Goal: Use online tool/utility: Utilize a website feature to perform a specific function

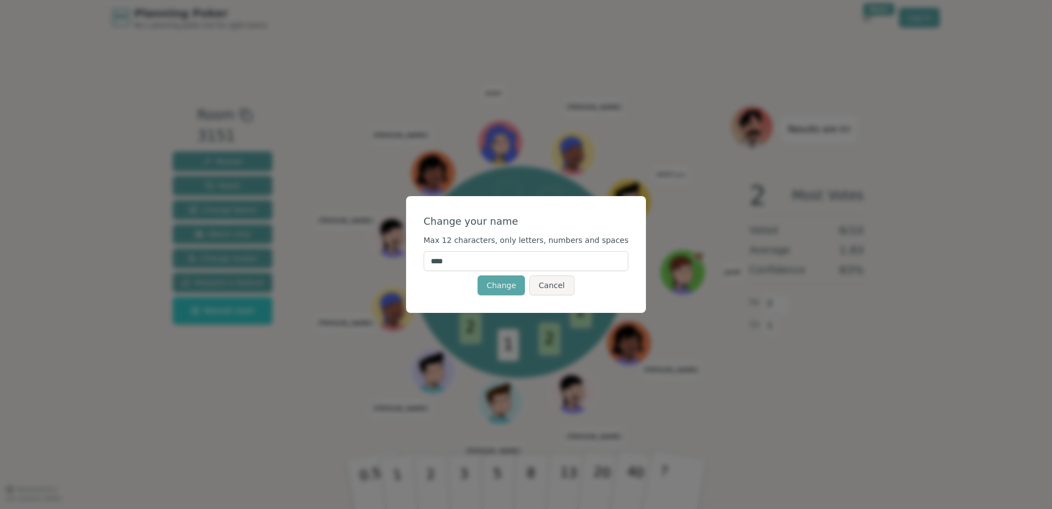
click at [461, 258] on input "****" at bounding box center [526, 261] width 205 height 20
type input "******"
click at [511, 288] on button "Change" at bounding box center [501, 285] width 47 height 20
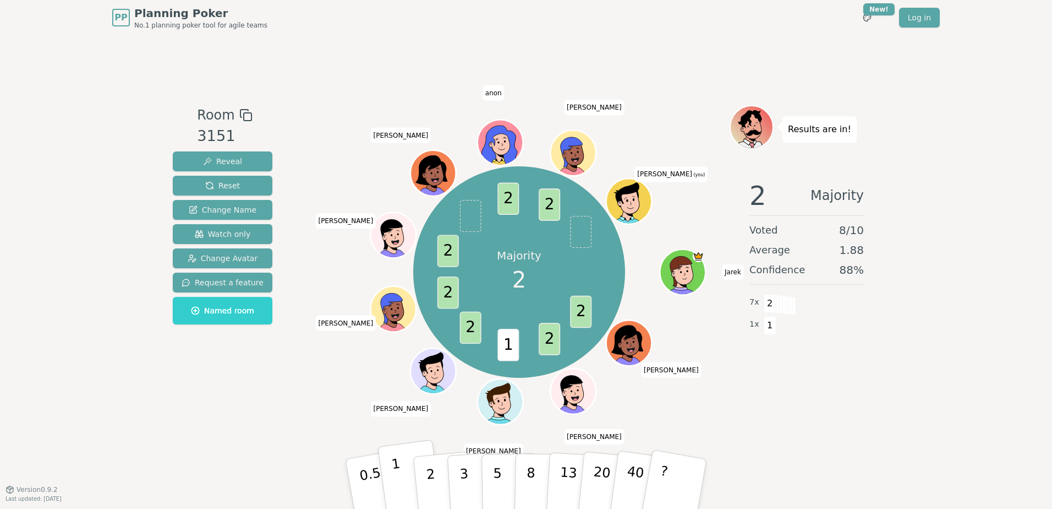
click at [400, 485] on p "1" at bounding box center [399, 485] width 17 height 60
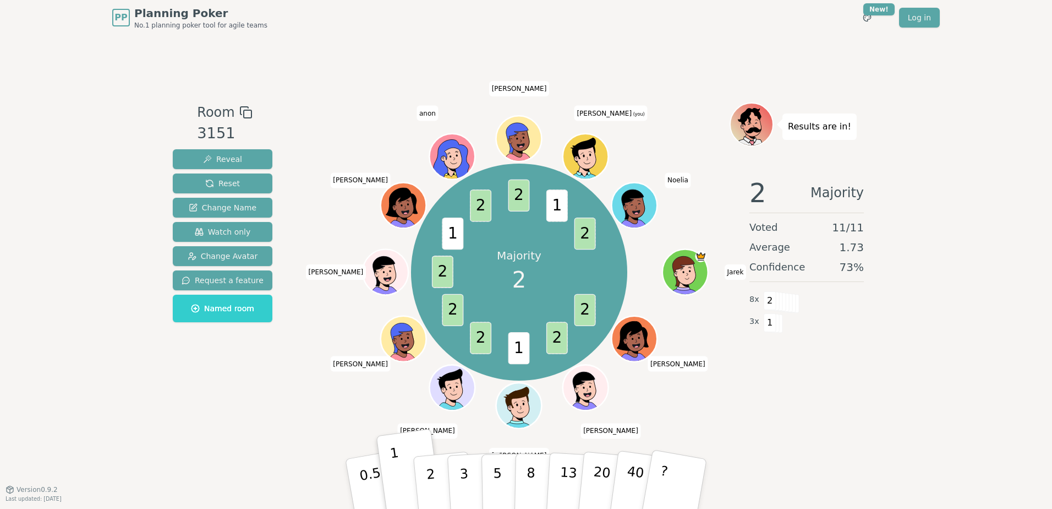
click at [876, 413] on div "Results are in! 2 Majority Voted 11 / 11 Average 1.73 Confidence 73 % 8 x 2 3 x…" at bounding box center [807, 261] width 154 height 319
drag, startPoint x: 779, startPoint y: 427, endPoint x: 739, endPoint y: 414, distance: 41.4
click at [778, 421] on div "Room 3151 Reveal Reset Change Name Watch only Change Avatar Request a feature N…" at bounding box center [526, 262] width 716 height 454
drag, startPoint x: 512, startPoint y: 452, endPoint x: 843, endPoint y: 433, distance: 331.9
click at [843, 433] on div "Room 3151 Reveal Reset Change Name Watch only Change Avatar Request a feature N…" at bounding box center [526, 262] width 716 height 454
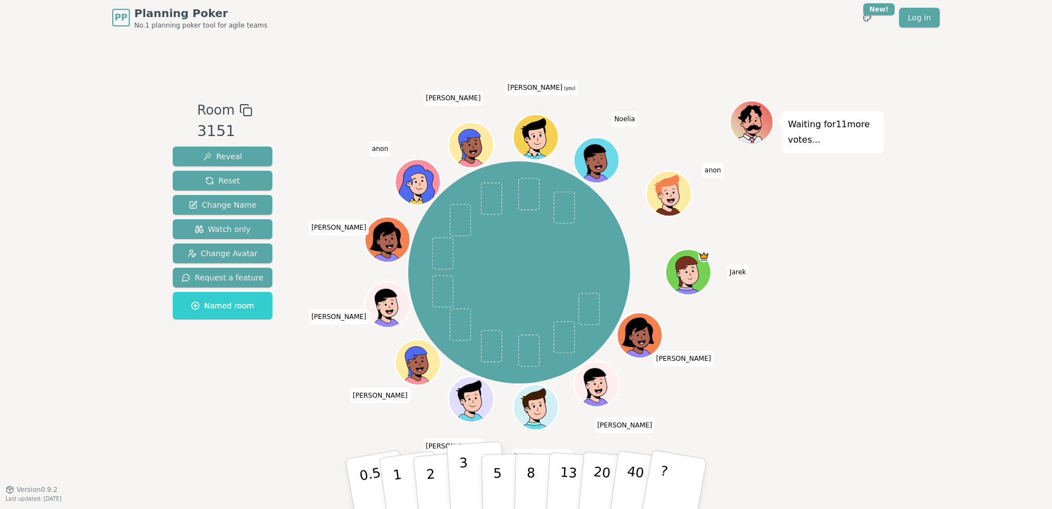
click at [460, 478] on p "3" at bounding box center [465, 485] width 12 height 60
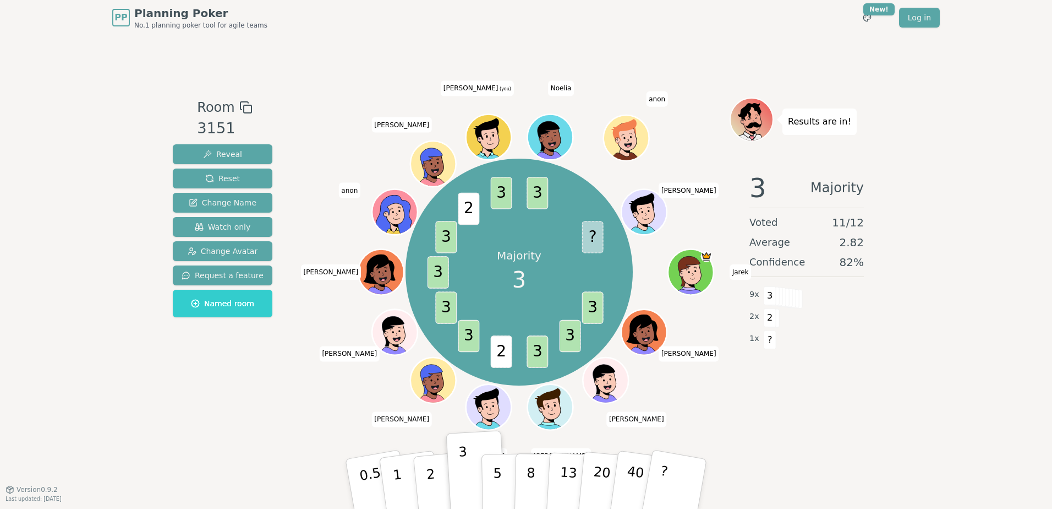
click at [858, 378] on div "3 Majority Voted 11 / 12 Average 2.82 Confidence 82 % 9 x 3 2 x 2 1 x ?" at bounding box center [807, 273] width 154 height 220
click at [212, 178] on span "Reset" at bounding box center [222, 178] width 35 height 11
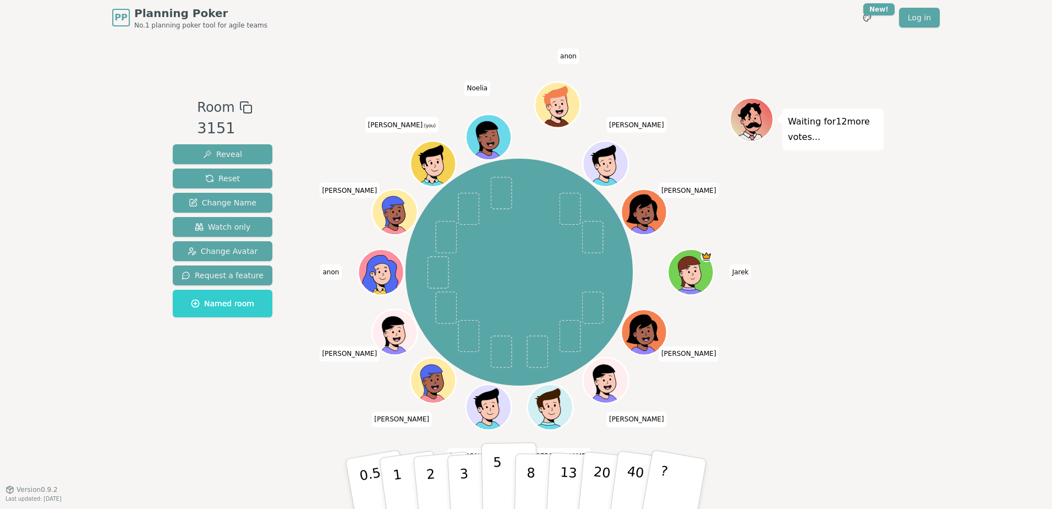
click at [498, 478] on p "5" at bounding box center [497, 483] width 9 height 59
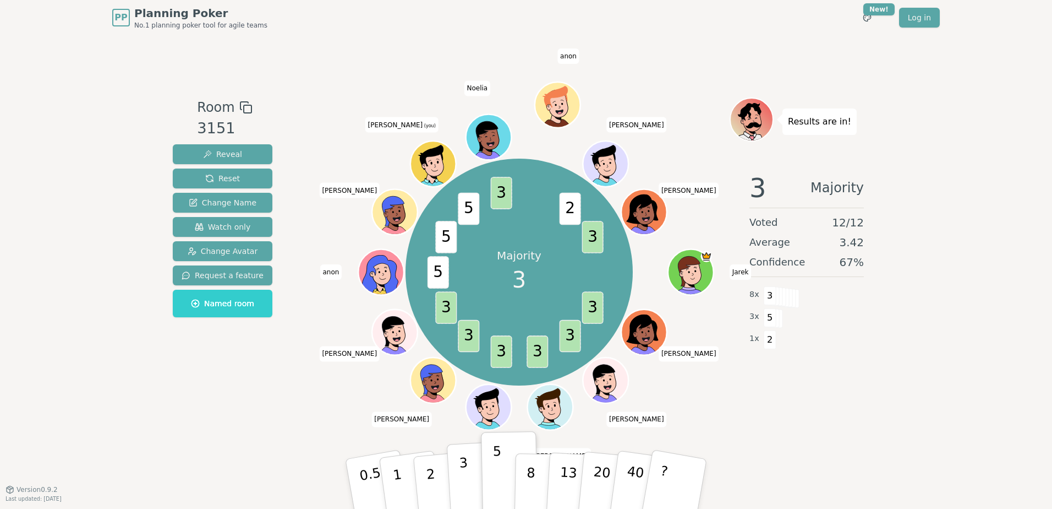
click at [466, 483] on p "3" at bounding box center [465, 485] width 12 height 60
